Goal: Use online tool/utility: Use online tool/utility

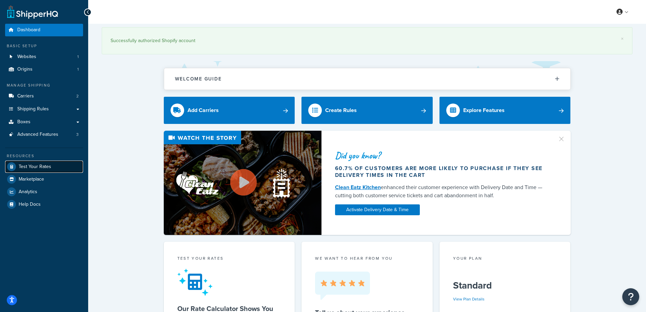
click at [47, 166] on span "Test Your Rates" at bounding box center [35, 167] width 33 height 6
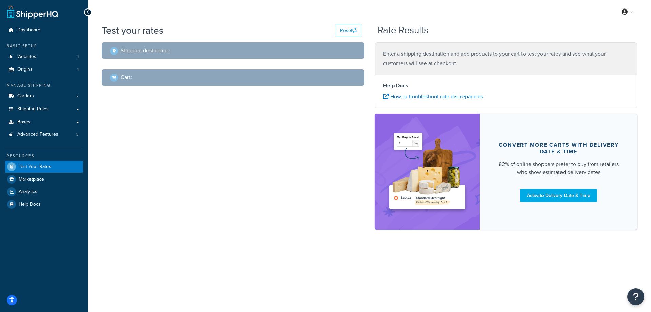
select select "[GEOGRAPHIC_DATA]"
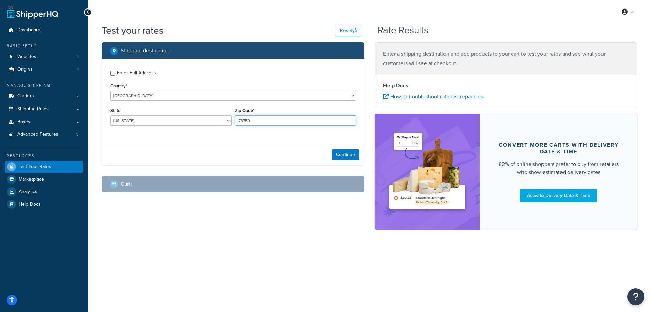
drag, startPoint x: 265, startPoint y: 119, endPoint x: 232, endPoint y: 119, distance: 33.2
click at [232, 119] on div "State [US_STATE] [US_STATE] [US_STATE] [US_STATE] [US_STATE] Armed Forces Ameri…" at bounding box center [233, 118] width 249 height 25
paste input "11510"
type input "11510"
click at [136, 118] on select "[US_STATE] [US_STATE] [US_STATE] [US_STATE] [US_STATE] Armed Forces Americas Ar…" at bounding box center [170, 120] width 121 height 10
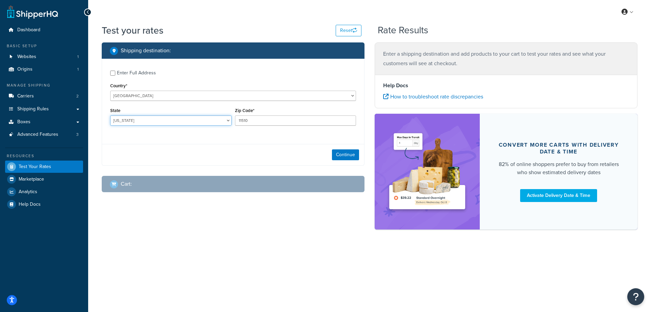
select select "NY"
click at [110, 115] on select "[US_STATE] [US_STATE] [US_STATE] [US_STATE] [US_STATE] Armed Forces Americas Ar…" at bounding box center [170, 120] width 121 height 10
click at [342, 156] on button "Continue" at bounding box center [345, 154] width 27 height 11
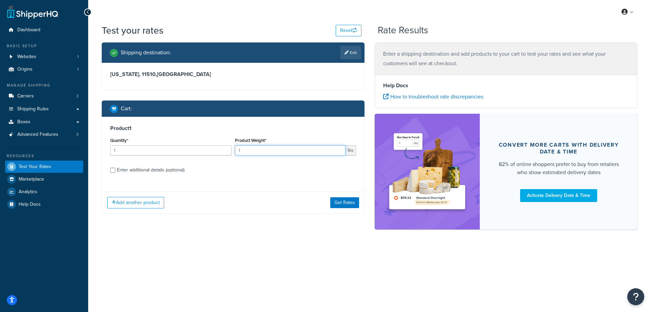
drag, startPoint x: 252, startPoint y: 151, endPoint x: 235, endPoint y: 151, distance: 17.0
click at [235, 151] on input "1" at bounding box center [290, 150] width 111 height 10
paste input "2.00"
type input "2.00"
click at [166, 154] on input "1" at bounding box center [170, 150] width 121 height 10
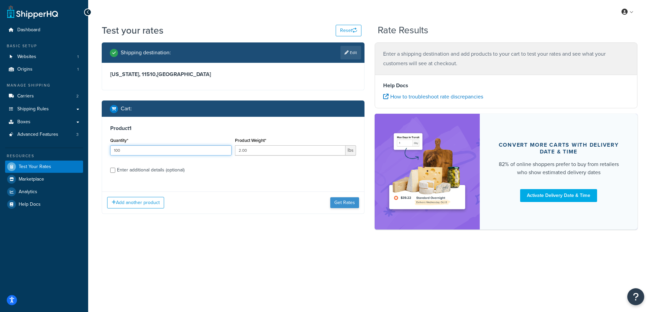
type input "100"
click at [336, 202] on button "Get Rates" at bounding box center [344, 202] width 29 height 11
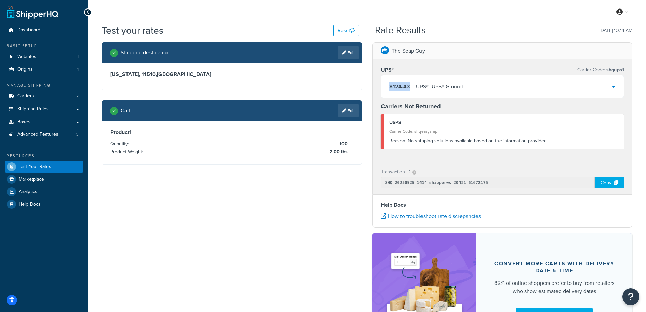
drag, startPoint x: 410, startPoint y: 87, endPoint x: 389, endPoint y: 86, distance: 20.4
click at [389, 86] on div "$124.43 UPS® - UPS® Ground" at bounding box center [426, 86] width 74 height 9
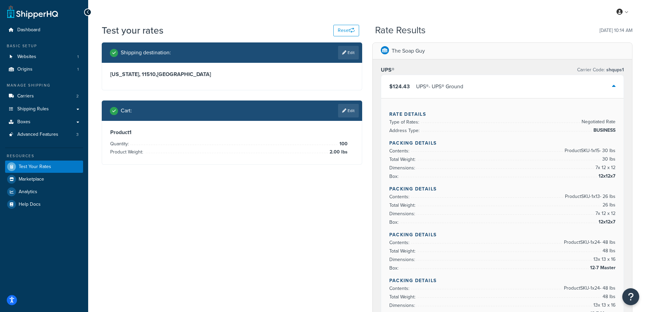
click at [442, 19] on div "My Profile Billing Global Settings Contact Us Logout" at bounding box center [367, 12] width 558 height 24
drag, startPoint x: 409, startPoint y: 85, endPoint x: 387, endPoint y: 88, distance: 21.5
click at [387, 88] on div "$124.43 UPS® - UPS® Ground" at bounding box center [502, 86] width 243 height 23
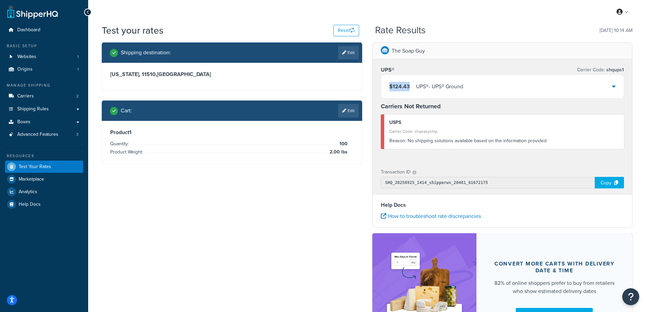
copy span "$124.43"
click at [452, 13] on div "My Profile Billing Global Settings Contact Us Logout" at bounding box center [367, 12] width 558 height 24
click at [345, 54] on icon at bounding box center [344, 53] width 4 height 4
select select "NY"
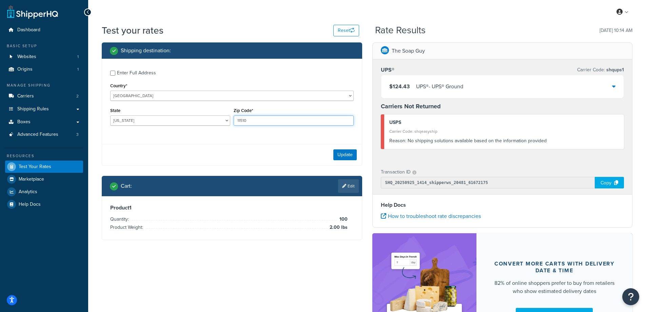
drag, startPoint x: 248, startPoint y: 123, endPoint x: 237, endPoint y: 121, distance: 10.9
click at [237, 121] on input "11510" at bounding box center [294, 120] width 120 height 10
paste input "66209"
type input "66209"
click at [215, 138] on div "Enter Full Address Country* [GEOGRAPHIC_DATA] [GEOGRAPHIC_DATA] [GEOGRAPHIC_DAT…" at bounding box center [232, 99] width 260 height 80
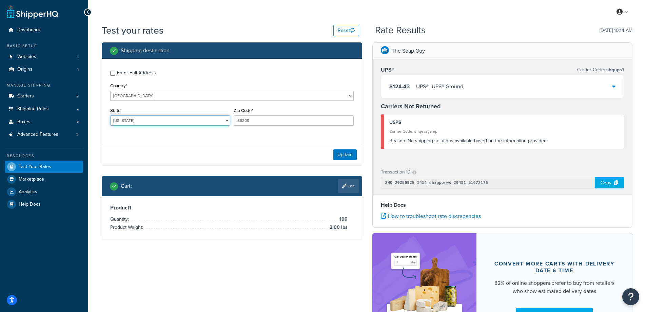
click at [191, 121] on select "[US_STATE] [US_STATE] [US_STATE] [US_STATE] [US_STATE] Armed Forces Americas Ar…" at bounding box center [170, 120] width 120 height 10
select select "KS"
click at [110, 115] on select "[US_STATE] [US_STATE] [US_STATE] [US_STATE] [US_STATE] Armed Forces Americas Ar…" at bounding box center [170, 120] width 120 height 10
click at [96, 121] on div "Test your rates Reset Rate Results [DATE] 10:14 AM Shipping destination : Enter…" at bounding box center [367, 198] width 558 height 348
click at [343, 153] on button "Update" at bounding box center [344, 154] width 23 height 11
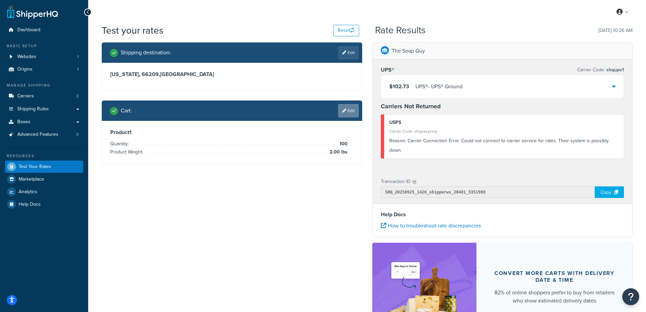
click at [349, 111] on link "Edit" at bounding box center [348, 111] width 21 height 14
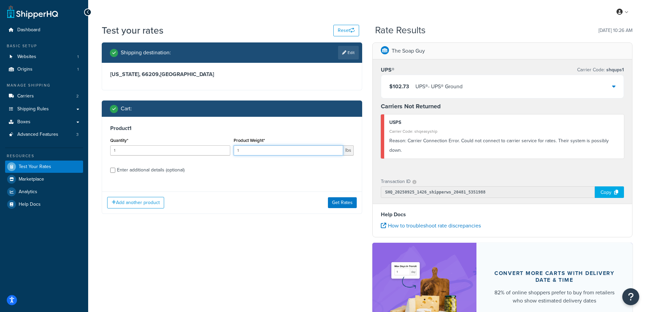
drag, startPoint x: 241, startPoint y: 149, endPoint x: 230, endPoint y: 149, distance: 10.9
click at [230, 149] on div "Quantity* 1 Product Weight* 1 lbs" at bounding box center [232, 148] width 247 height 25
paste input "0.55"
type input "0.55"
click at [167, 149] on input "1" at bounding box center [170, 150] width 120 height 10
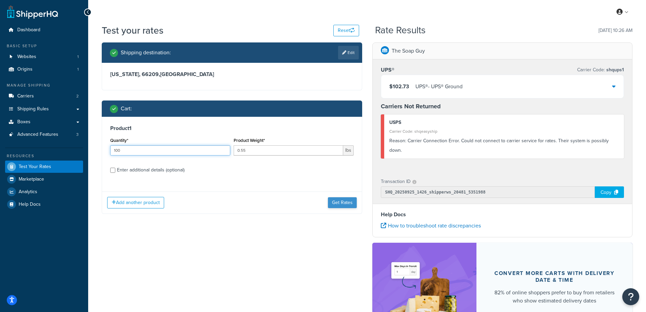
type input "100"
click at [339, 202] on button "Get Rates" at bounding box center [342, 202] width 29 height 11
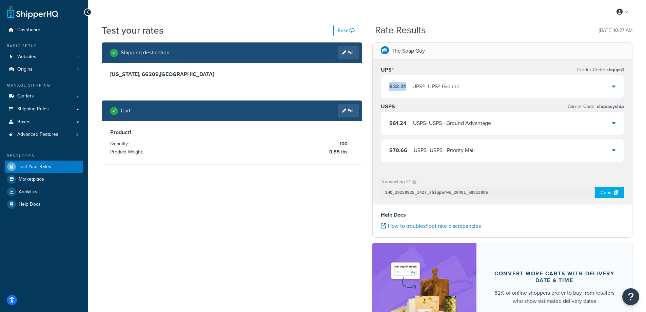
drag, startPoint x: 398, startPoint y: 84, endPoint x: 382, endPoint y: 85, distance: 16.0
click at [382, 85] on div "$32.31 UPS® - UPS® Ground" at bounding box center [502, 86] width 243 height 23
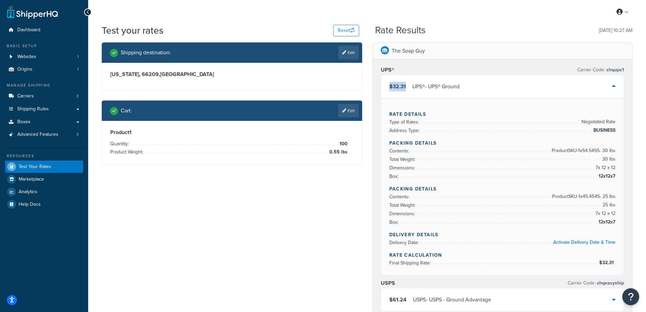
copy span "$32.31"
click at [288, 227] on div "Shipping destination : Edit [US_STATE], 66209 , [GEOGRAPHIC_DATA] Cart : Edit P…" at bounding box center [367, 291] width 541 height 498
